Goal: Transaction & Acquisition: Purchase product/service

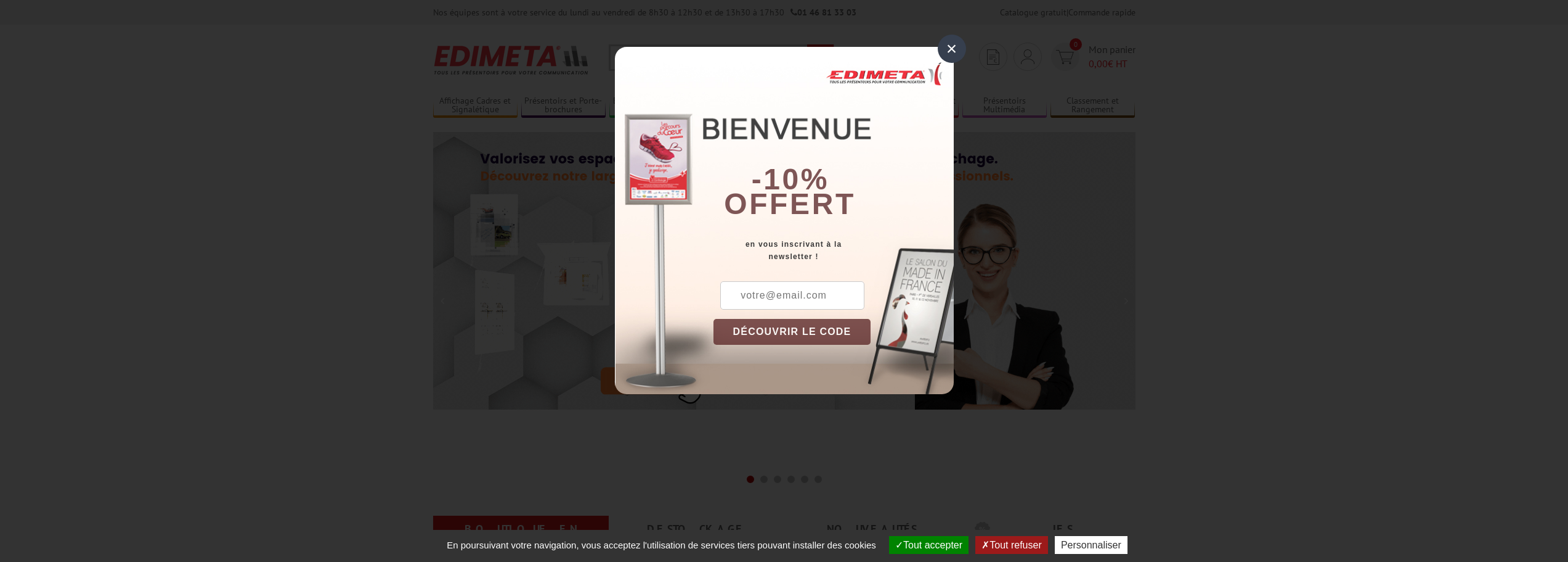
click at [958, 53] on div "×" at bounding box center [951, 49] width 28 height 28
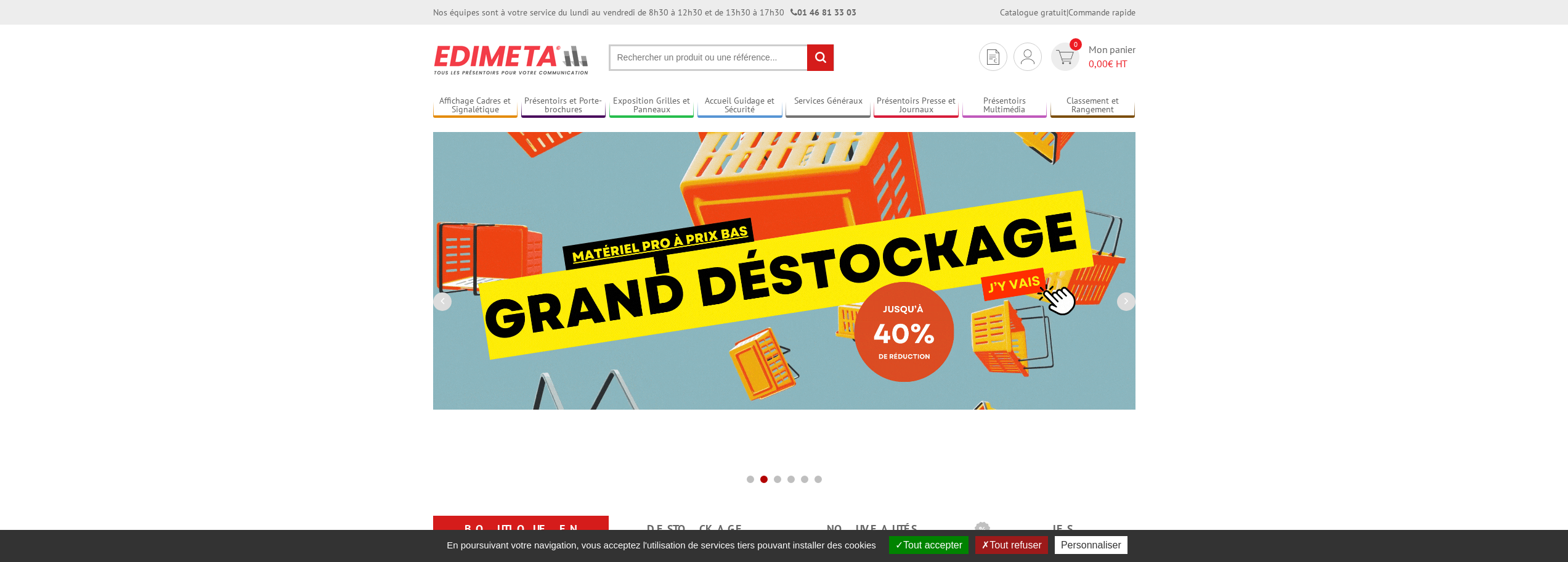
click at [806, 256] on img at bounding box center [784, 271] width 703 height 277
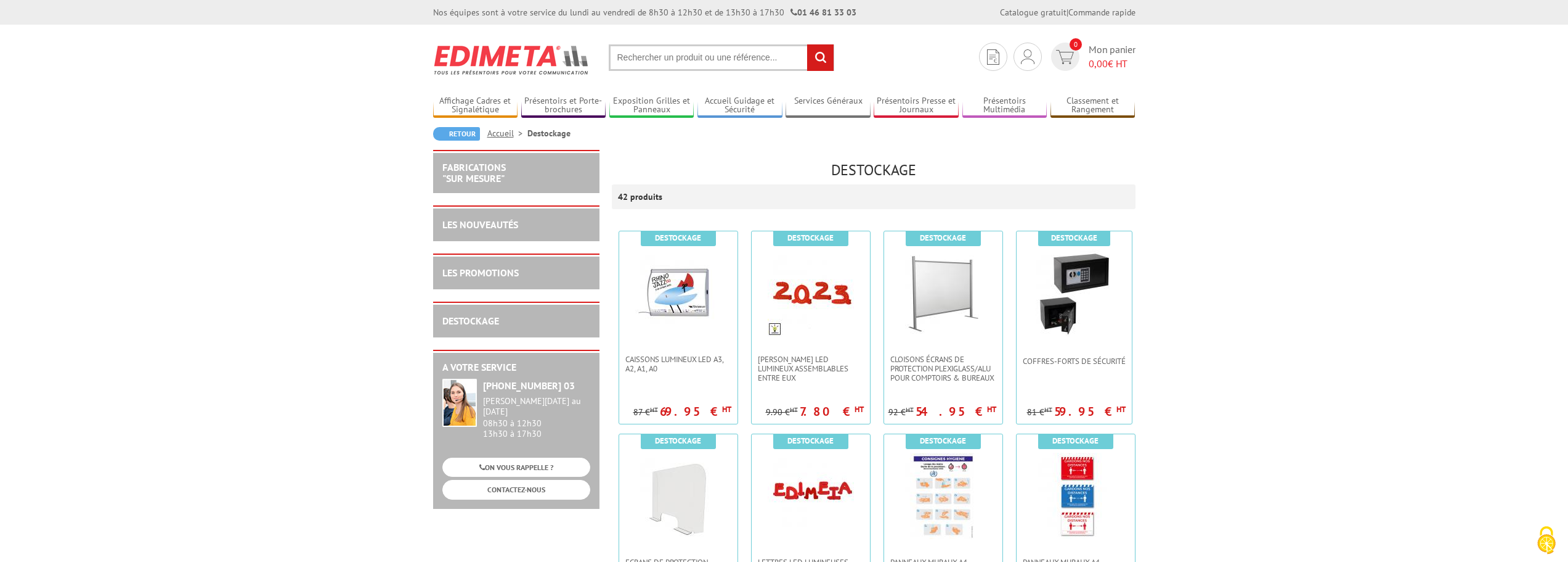
click at [682, 51] on input "text" at bounding box center [721, 58] width 225 height 27
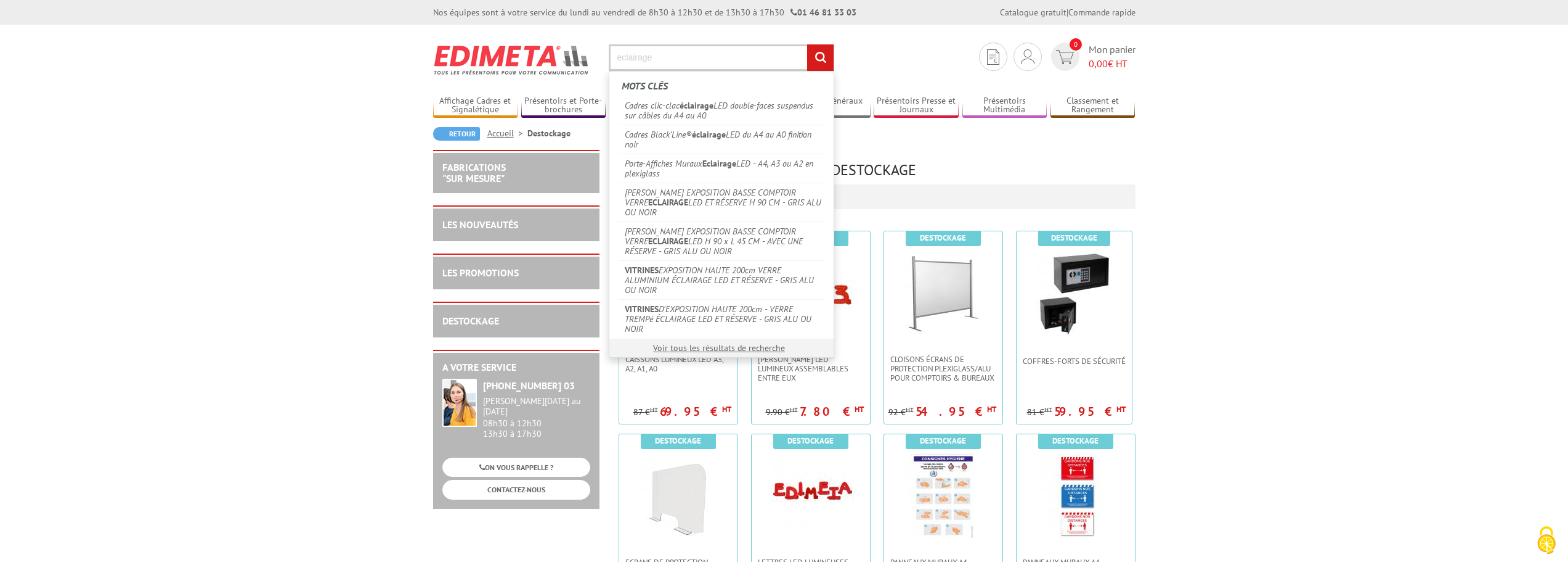
type input "eclairage"
click at [812, 61] on input "rechercher" at bounding box center [820, 58] width 27 height 27
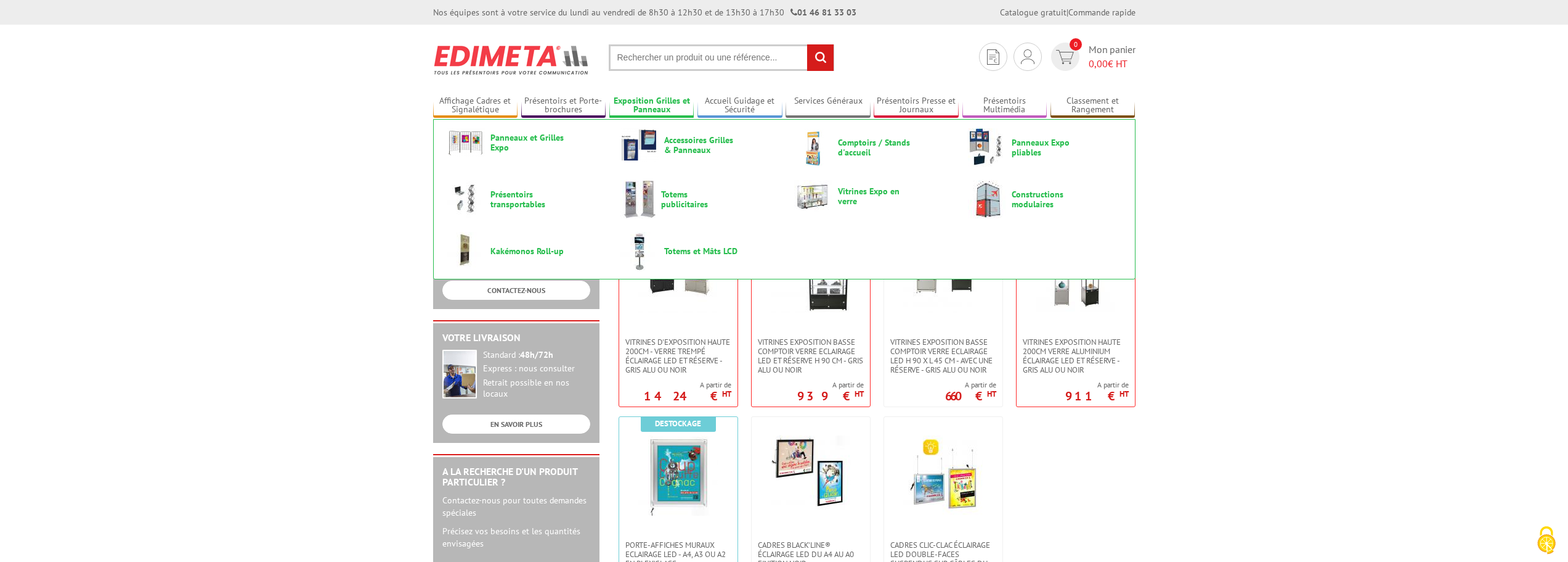
click at [646, 99] on link "Exposition Grilles et Panneaux" at bounding box center [652, 105] width 85 height 20
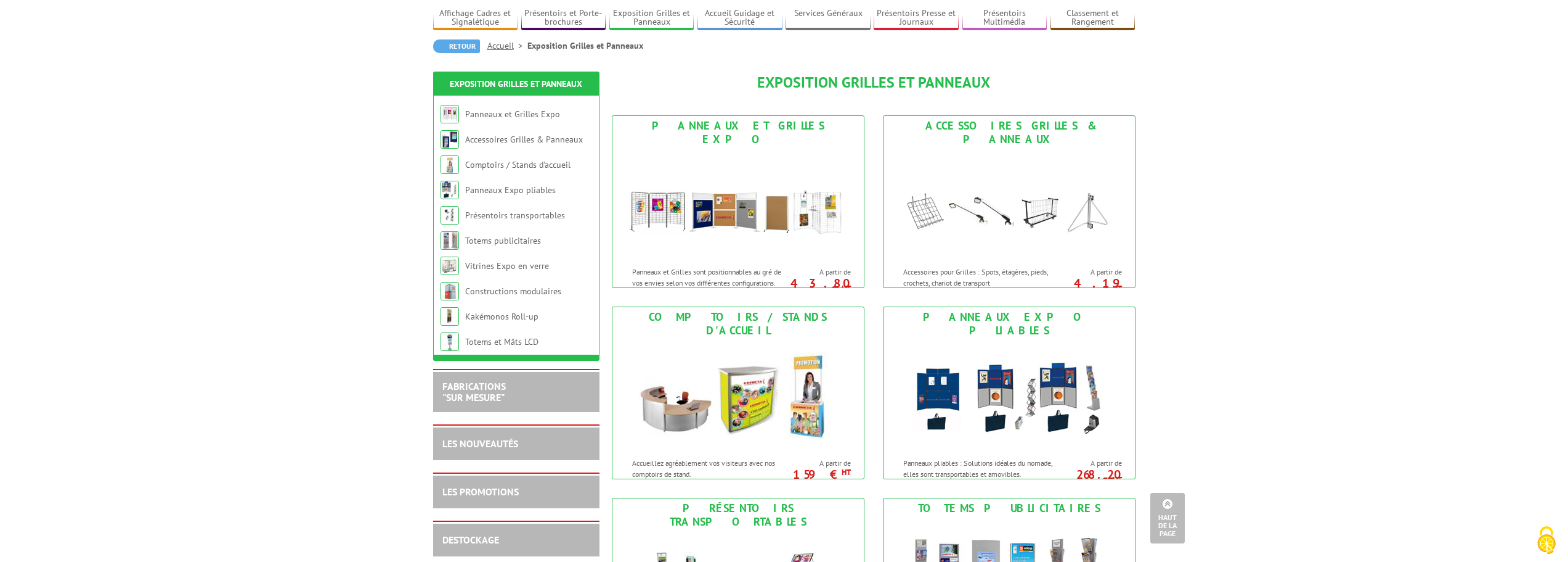
scroll to position [62, 0]
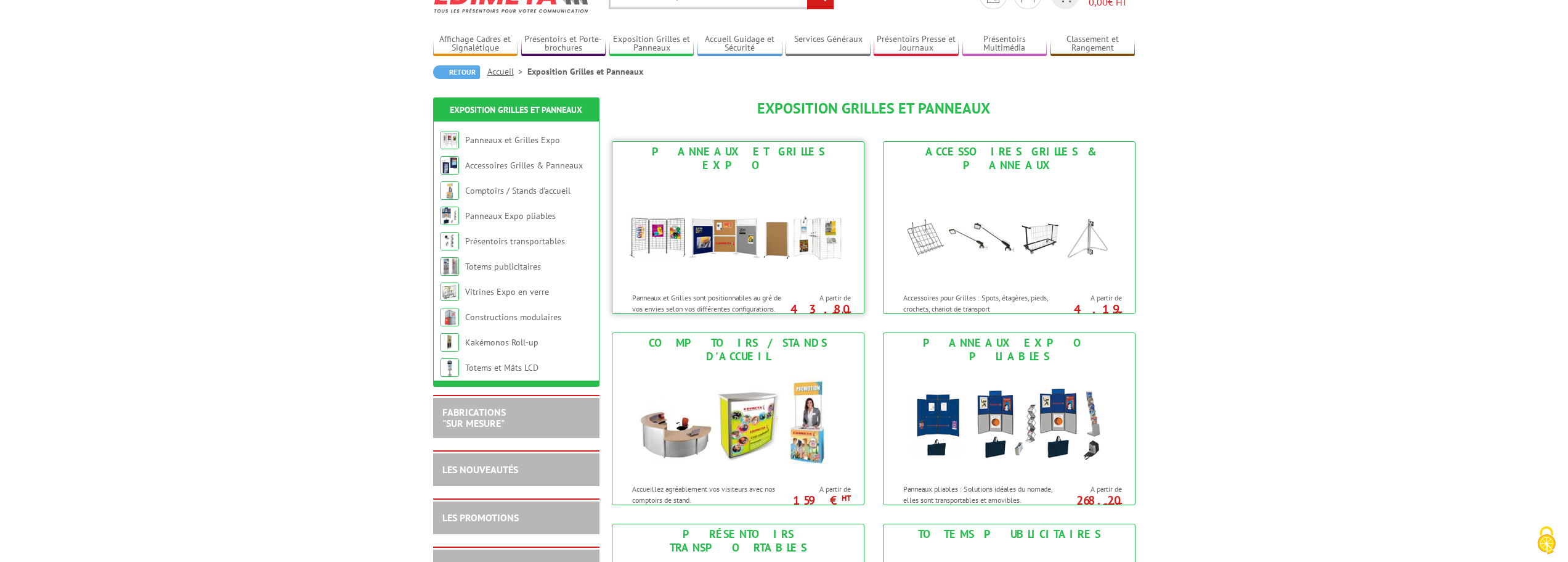
click at [772, 198] on img at bounding box center [737, 230] width 228 height 111
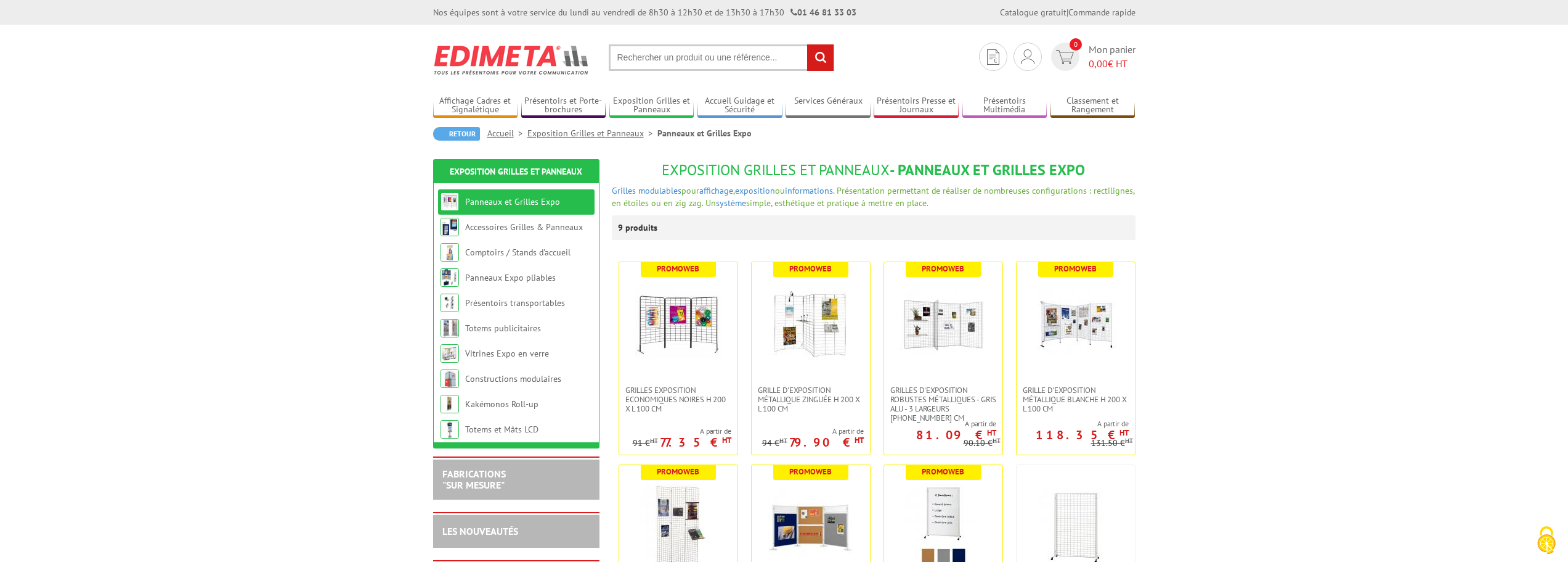
click at [515, 55] on img at bounding box center [512, 60] width 157 height 45
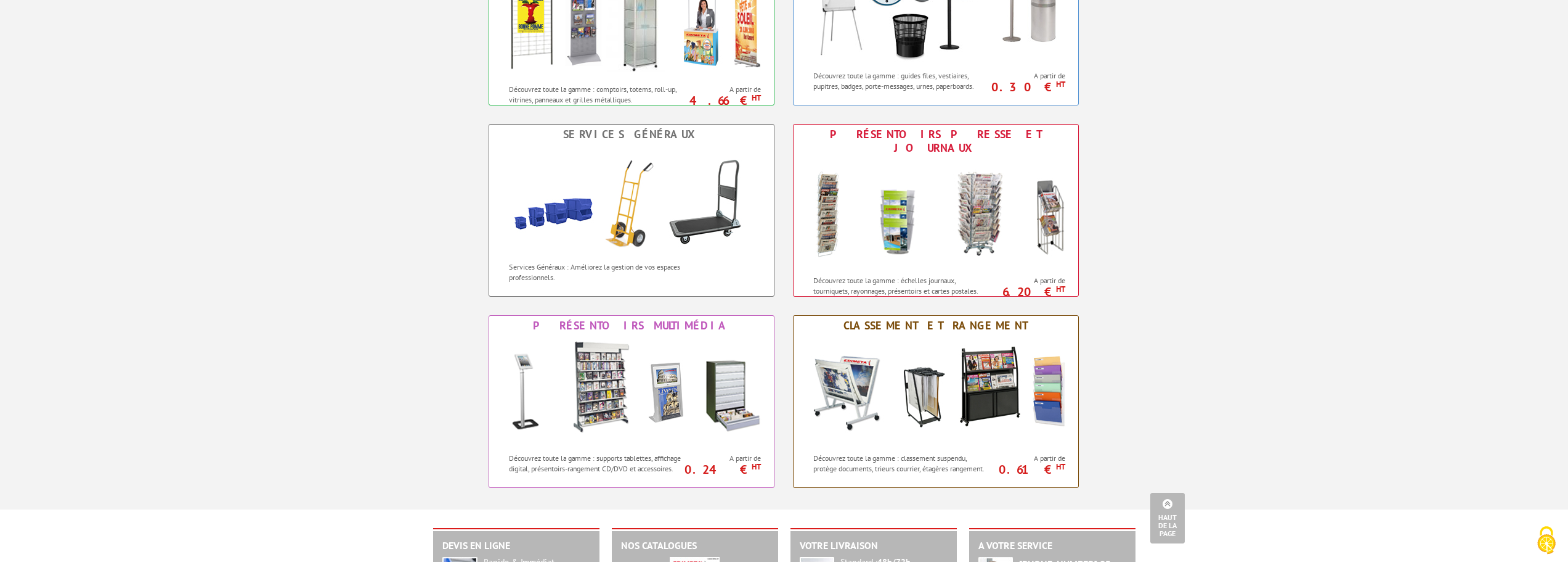
scroll to position [987, 0]
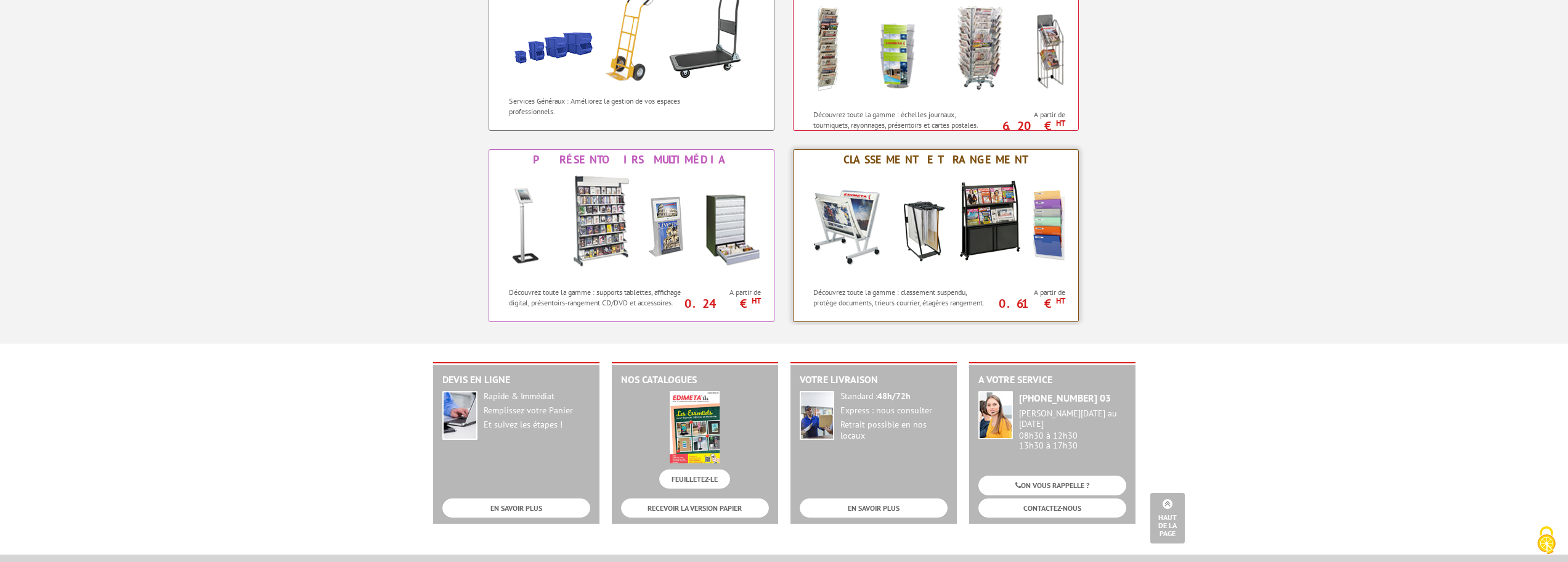
click at [961, 157] on div "Classement et Rangement" at bounding box center [936, 160] width 279 height 14
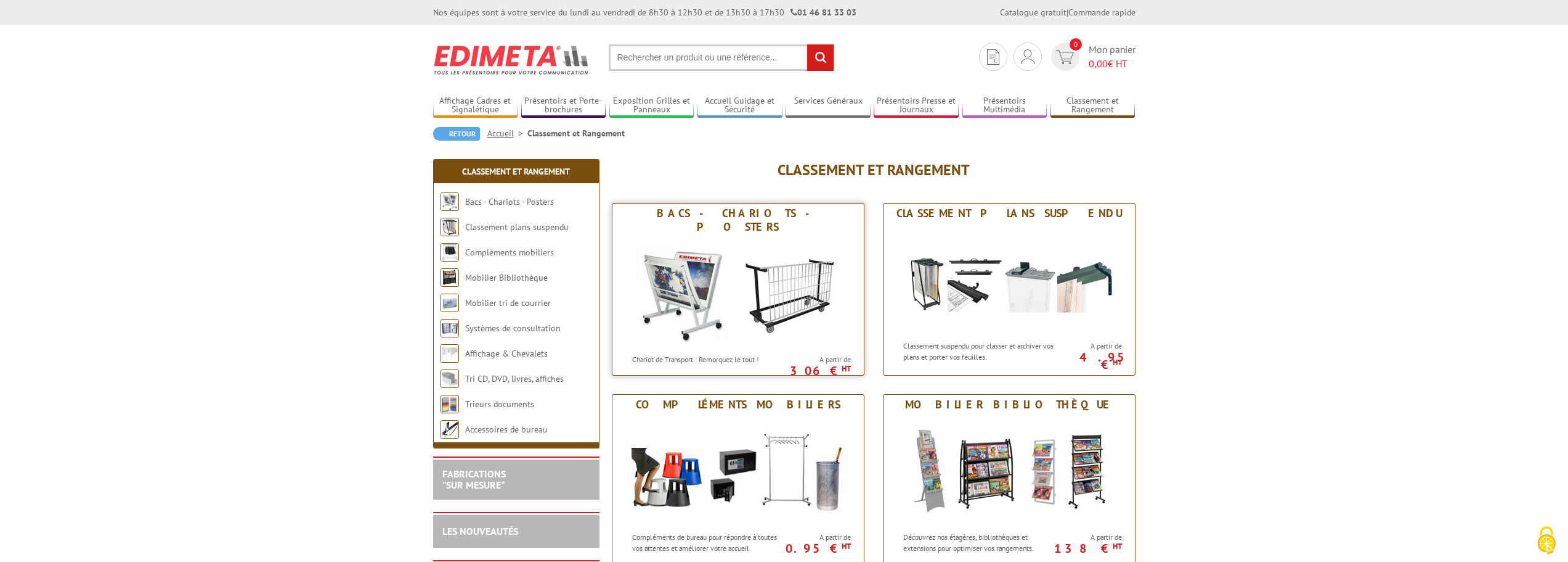
click at [754, 262] on img at bounding box center [737, 292] width 228 height 111
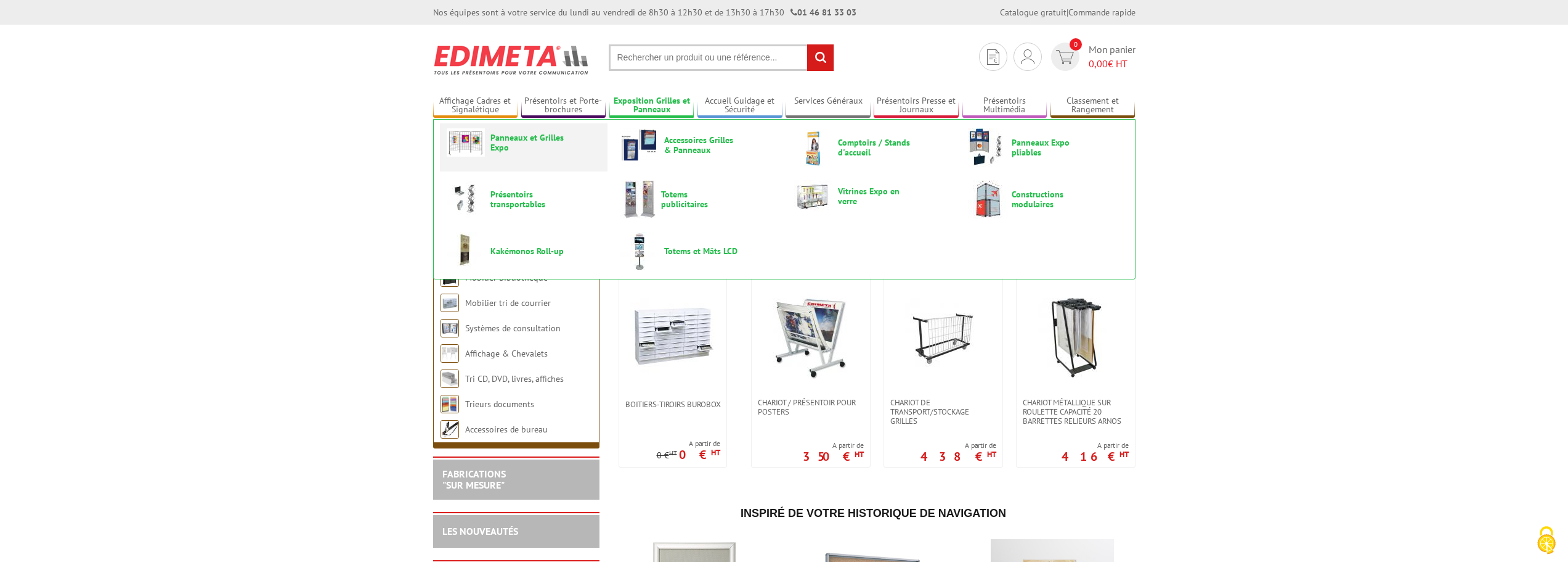
click at [493, 138] on span "Panneaux et Grilles Expo" at bounding box center [527, 142] width 74 height 19
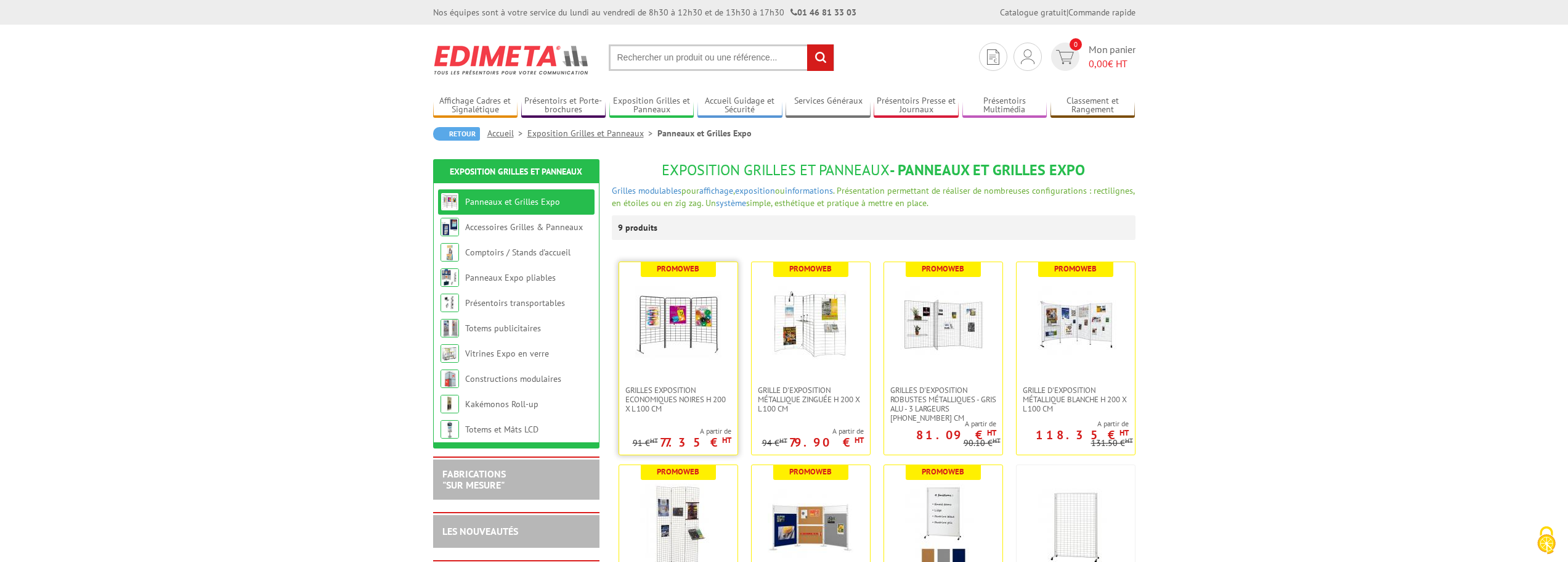
click at [660, 315] on img at bounding box center [678, 324] width 86 height 86
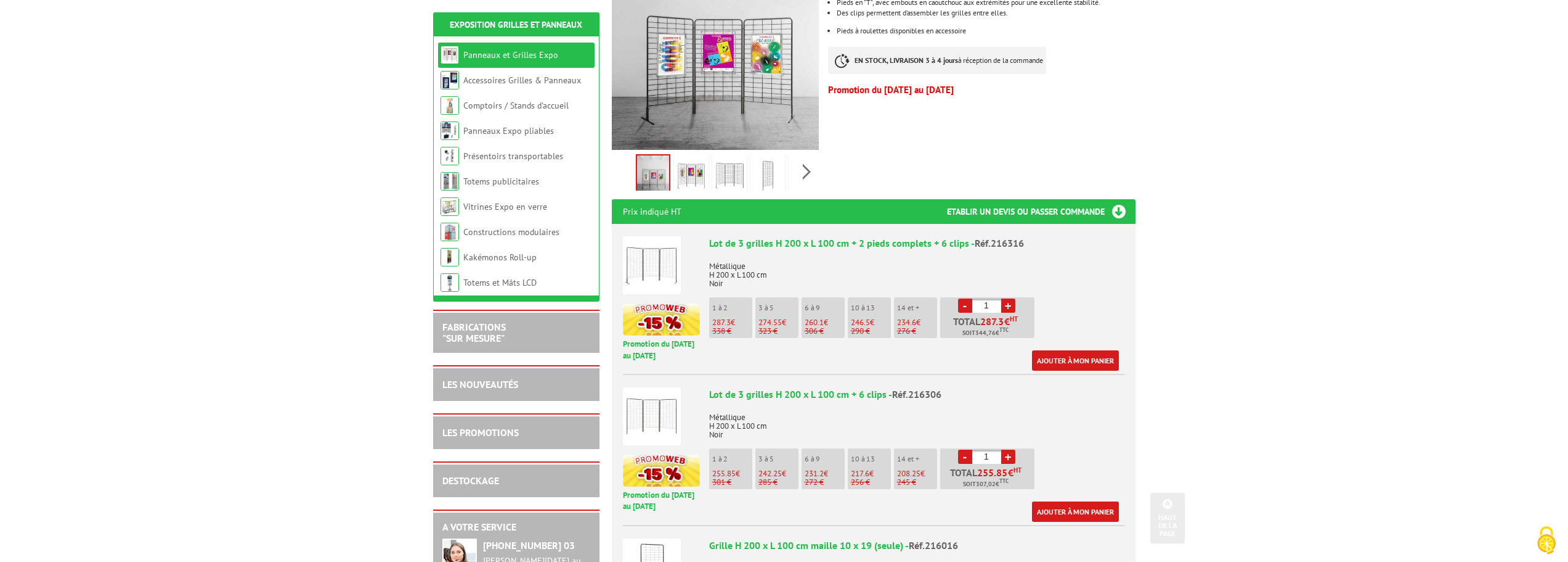
scroll to position [308, 0]
click at [865, 297] on li "10 à 13 246.5 € 290 €" at bounding box center [869, 317] width 43 height 41
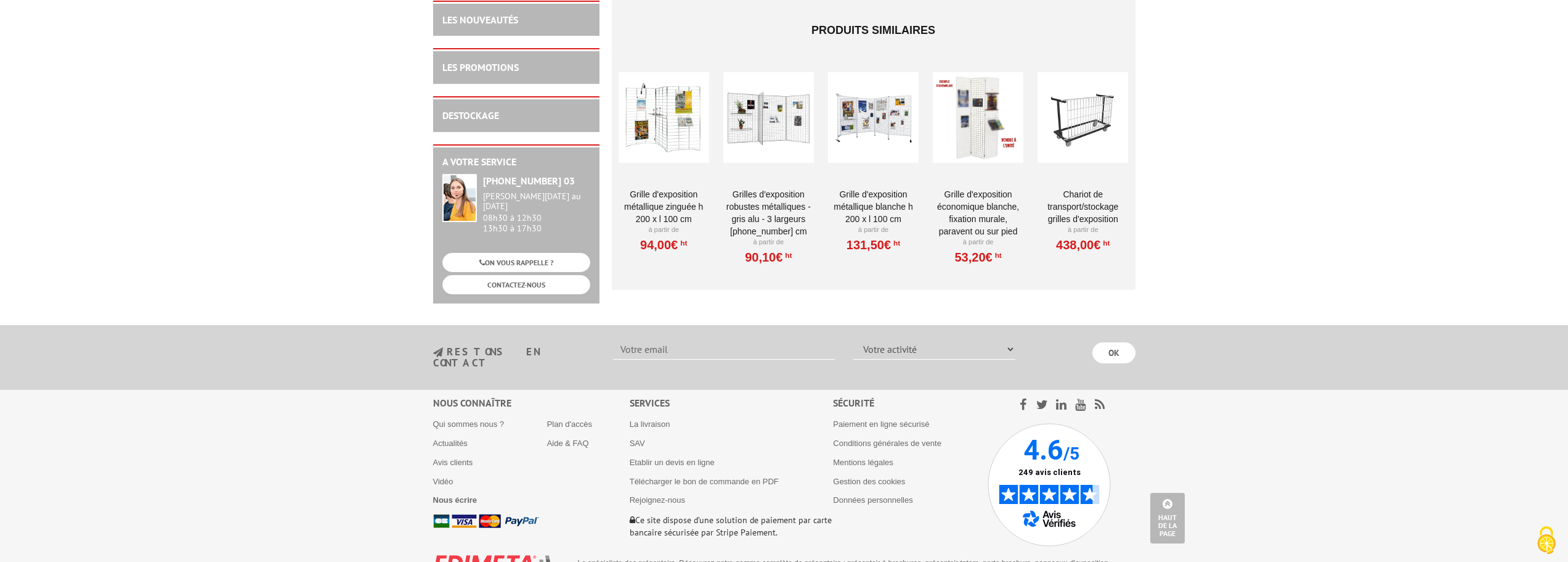
scroll to position [4344, 0]
